Goal: Task Accomplishment & Management: Manage account settings

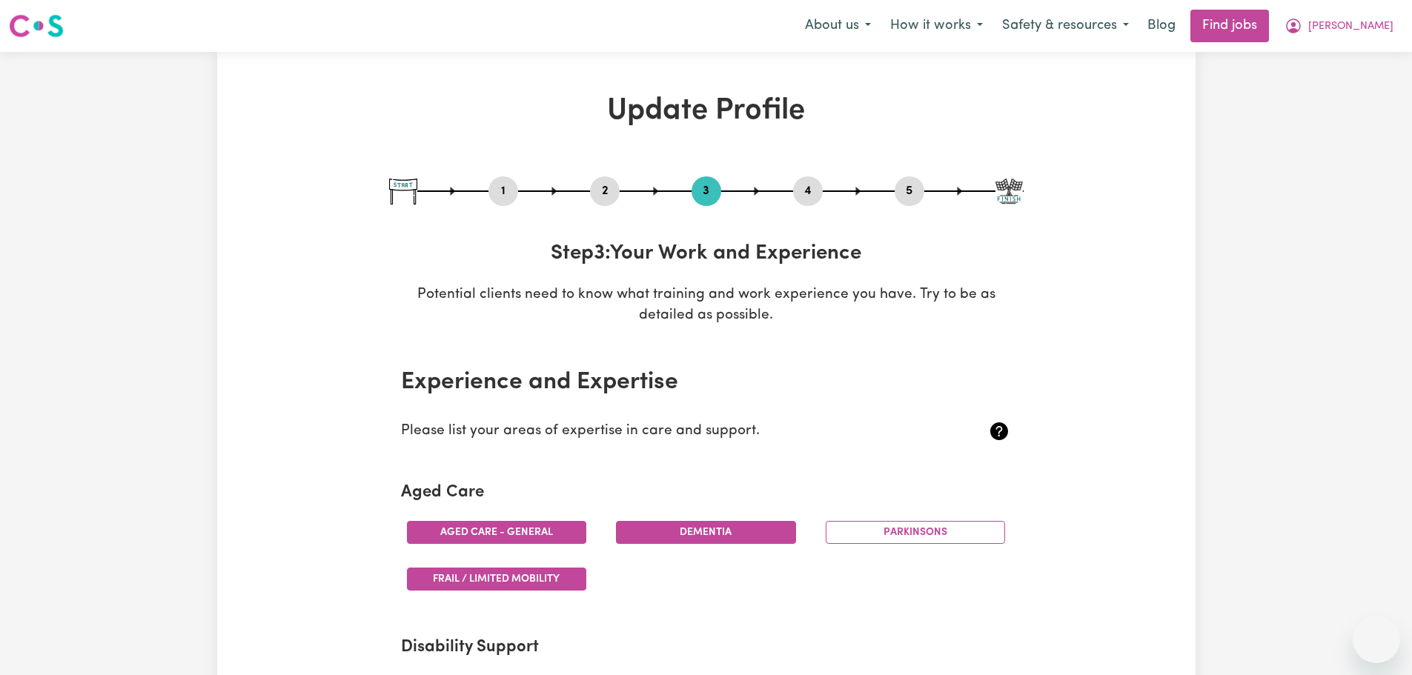
select select "Certificate III (Individual Support)"
click at [1376, 30] on span "[PERSON_NAME]" at bounding box center [1351, 27] width 85 height 16
click at [1342, 93] on link "My Dashboard" at bounding box center [1344, 85] width 117 height 28
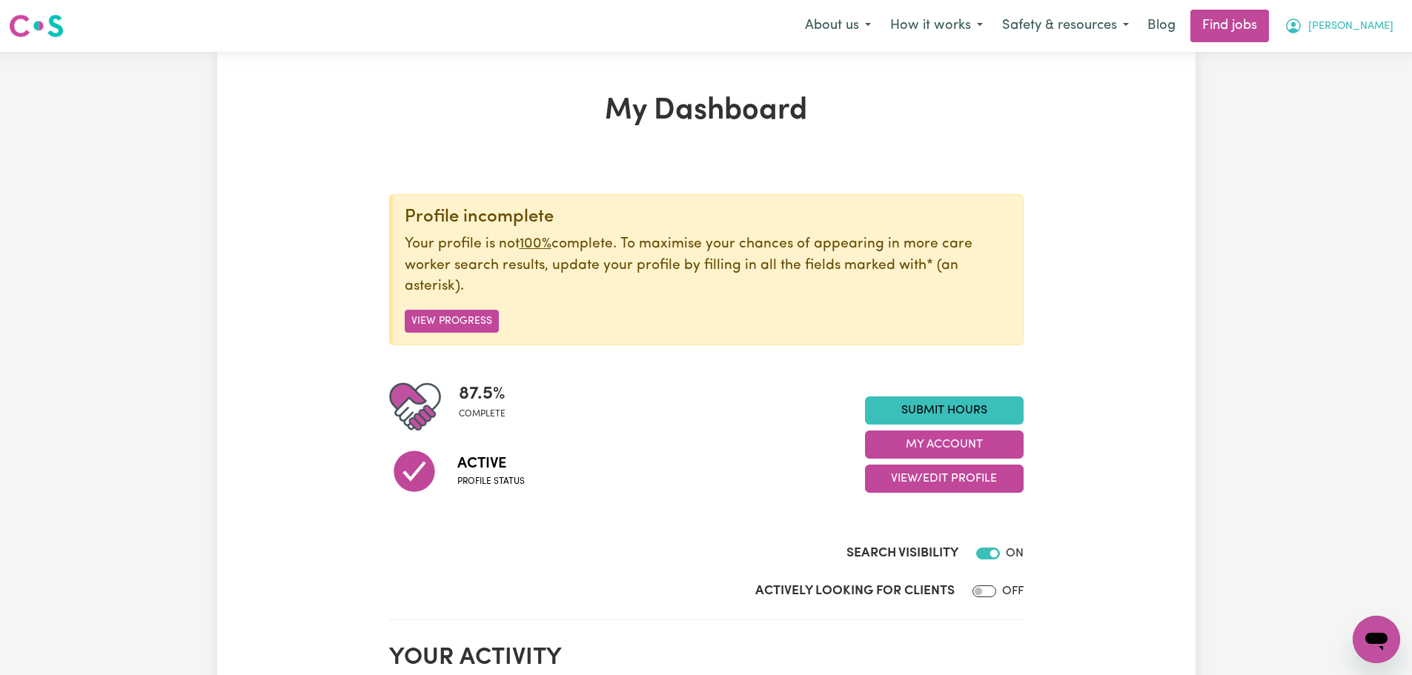
click at [1360, 39] on button "[PERSON_NAME]" at bounding box center [1339, 25] width 128 height 31
click at [1345, 117] on link "Logout" at bounding box center [1344, 113] width 117 height 28
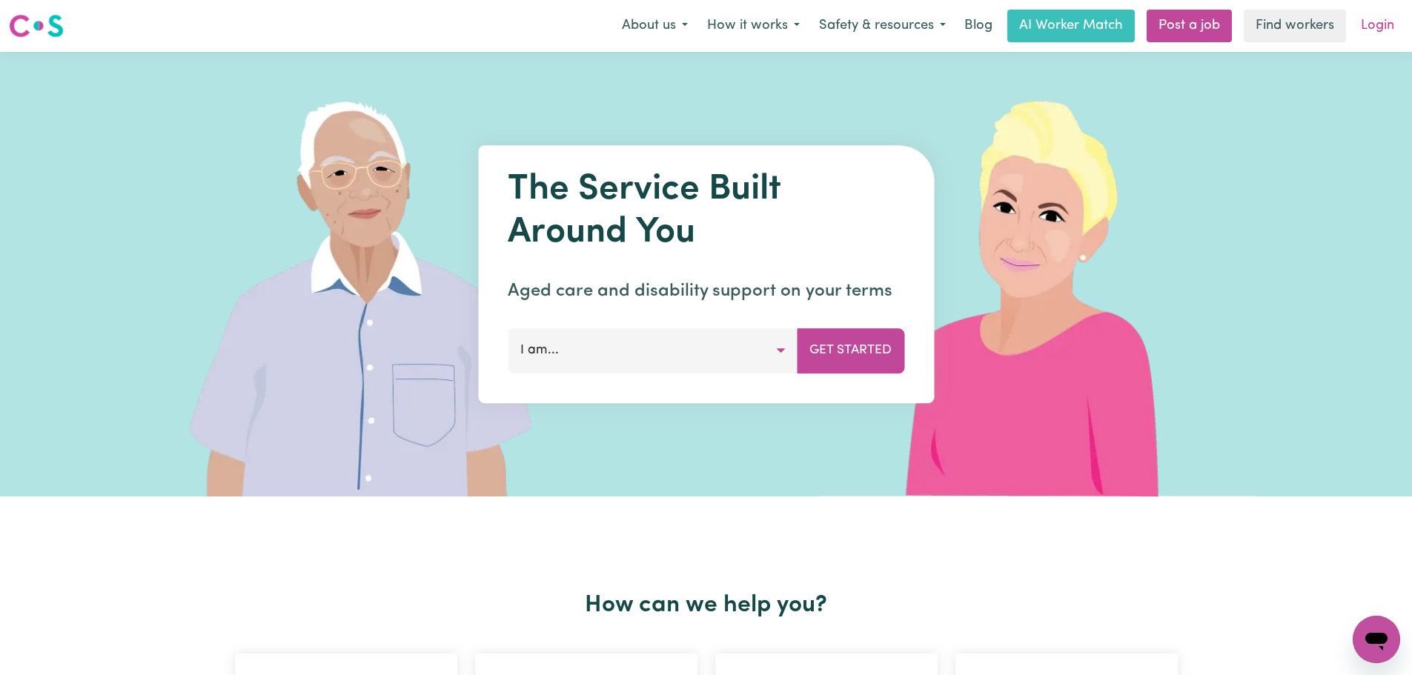
click at [1386, 21] on link "Login" at bounding box center [1377, 26] width 51 height 33
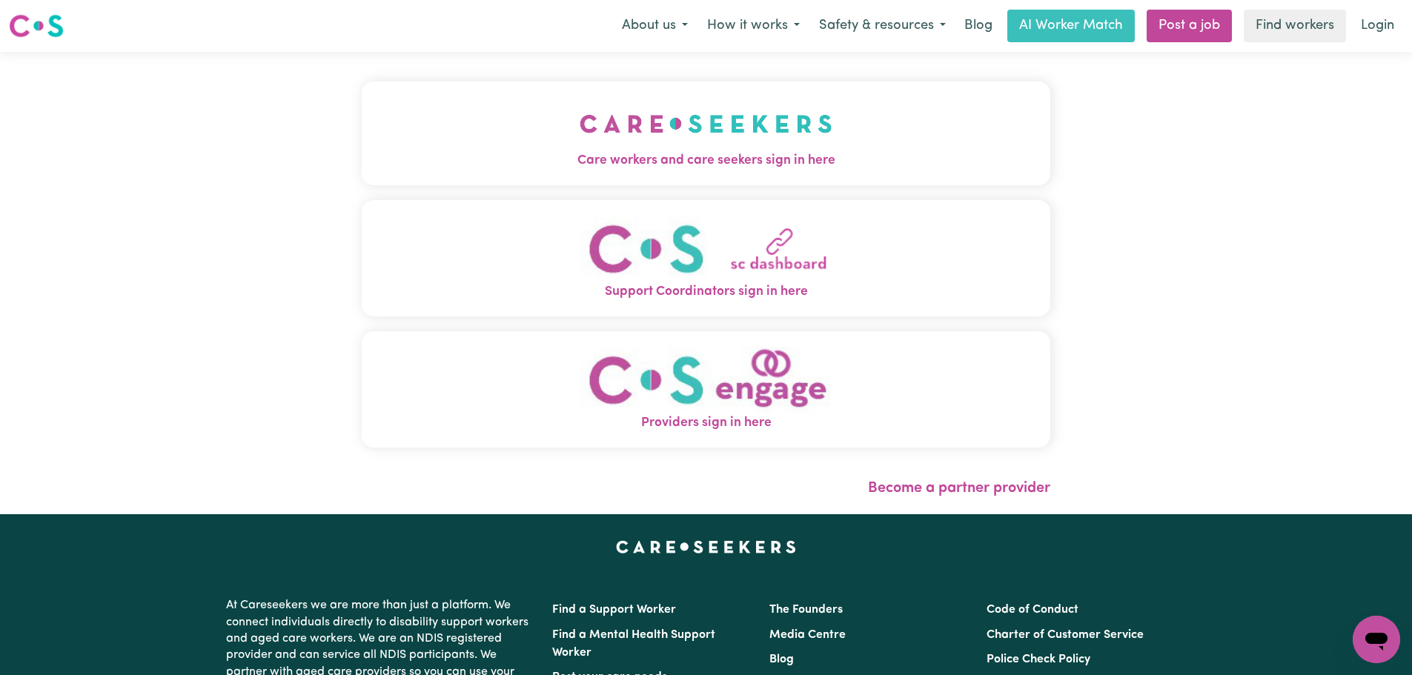
click at [539, 124] on button "Care workers and care seekers sign in here" at bounding box center [706, 134] width 689 height 104
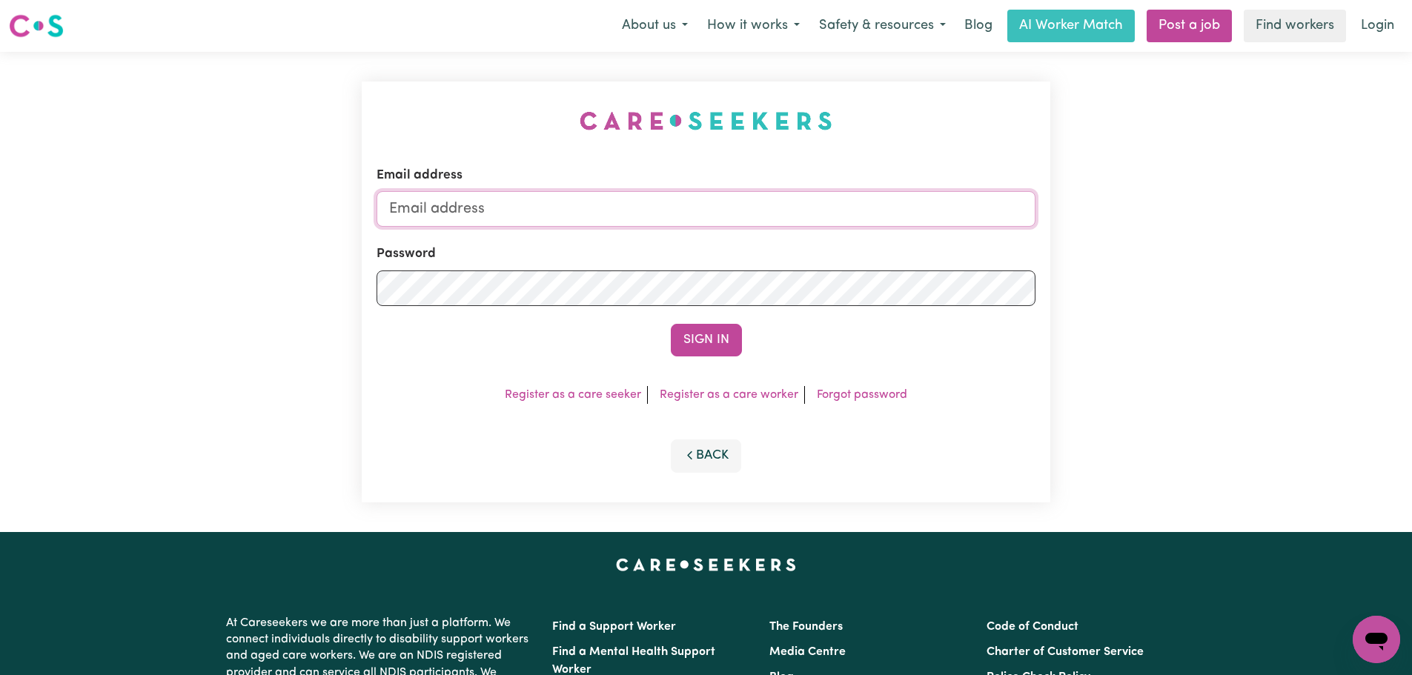
type input "[PERSON_NAME][EMAIL_ADDRESS][DOMAIN_NAME]"
click at [731, 357] on div "Email address [PERSON_NAME][EMAIL_ADDRESS][DOMAIN_NAME] Password Sign In Regist…" at bounding box center [706, 292] width 689 height 421
click at [715, 346] on button "Sign In" at bounding box center [706, 340] width 71 height 33
